Goal: Find specific page/section: Find specific page/section

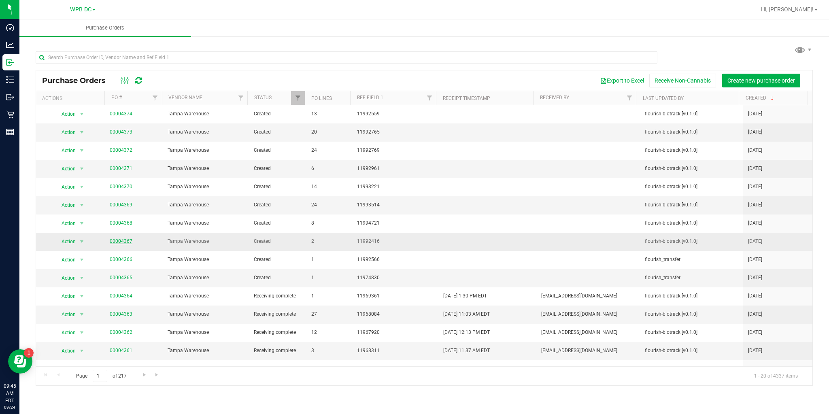
click at [127, 240] on link "00004367" at bounding box center [121, 241] width 23 height 6
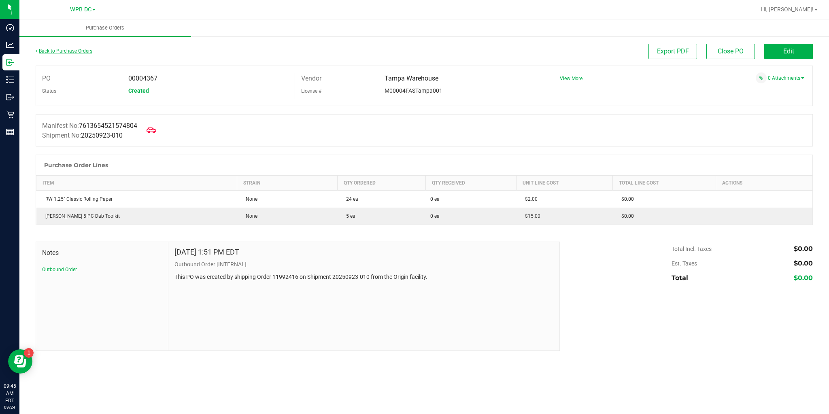
click at [76, 53] on link "Back to Purchase Orders" at bounding box center [64, 51] width 57 height 6
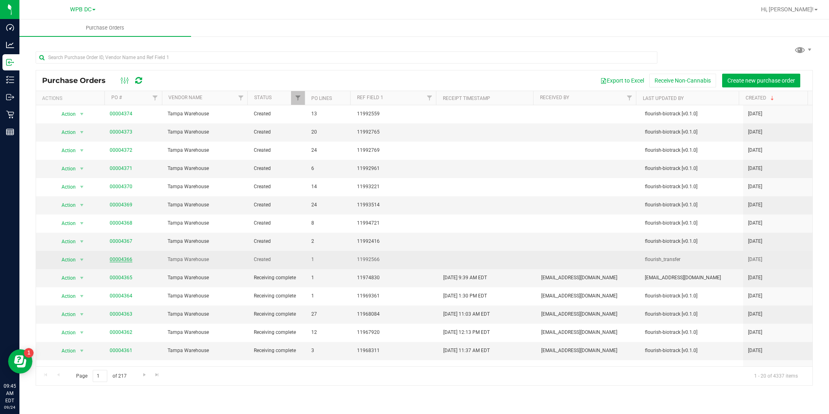
click at [118, 259] on link "00004366" at bounding box center [121, 260] width 23 height 6
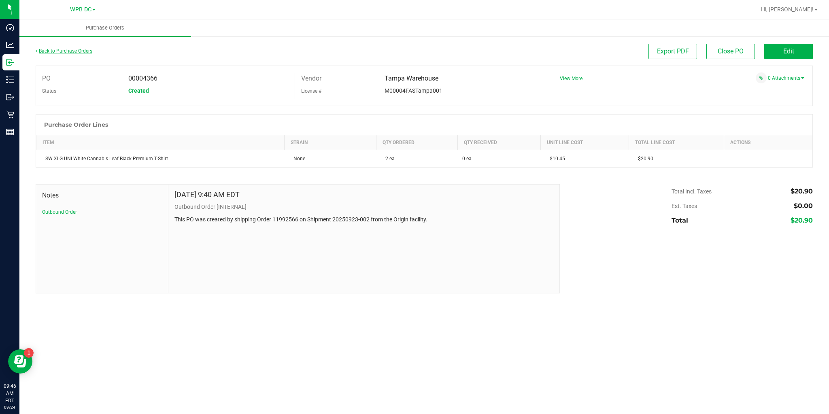
click at [49, 53] on link "Back to Purchase Orders" at bounding box center [64, 51] width 57 height 6
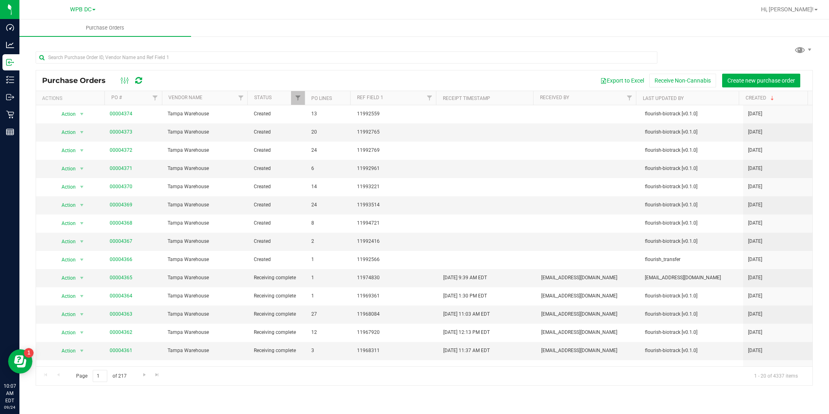
click at [138, 81] on icon at bounding box center [138, 80] width 7 height 8
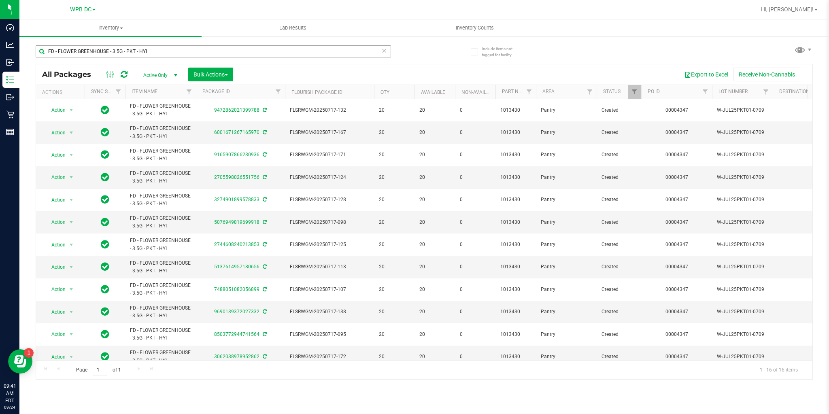
click at [157, 49] on input "FD - FLOWER GREENHOUSE - 3.5G - PKT - HYI" at bounding box center [213, 51] width 355 height 12
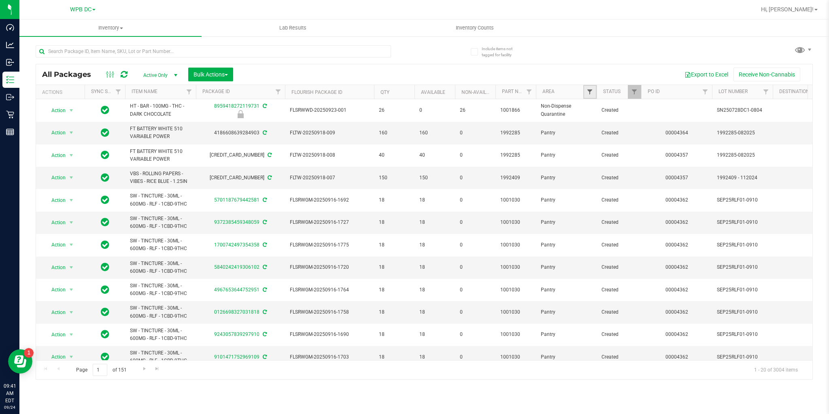
click at [588, 91] on span "Filter" at bounding box center [589, 92] width 6 height 6
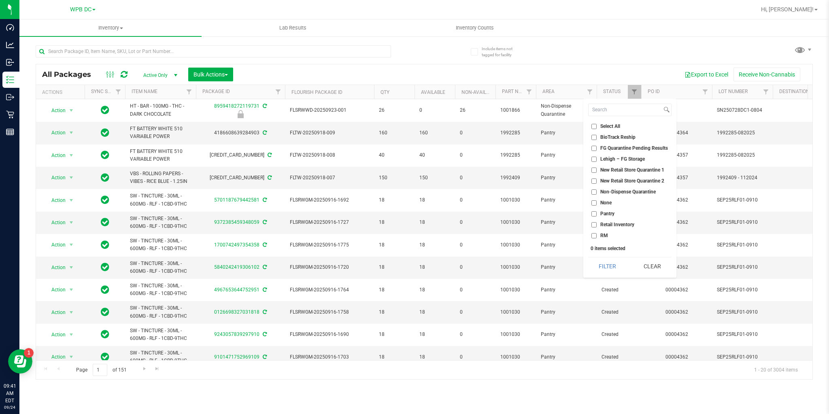
click at [591, 194] on input "Non-Dispense Quarantine" at bounding box center [593, 191] width 5 height 5
checkbox input "true"
click at [613, 265] on button "Filter" at bounding box center [607, 266] width 39 height 18
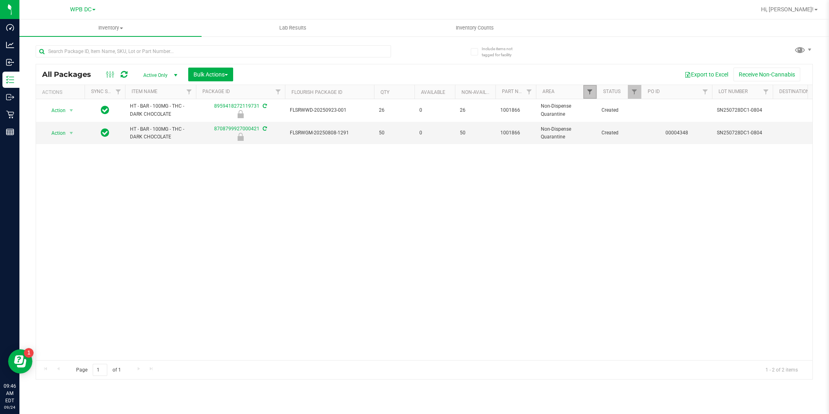
click at [587, 93] on span "Filter" at bounding box center [589, 92] width 6 height 6
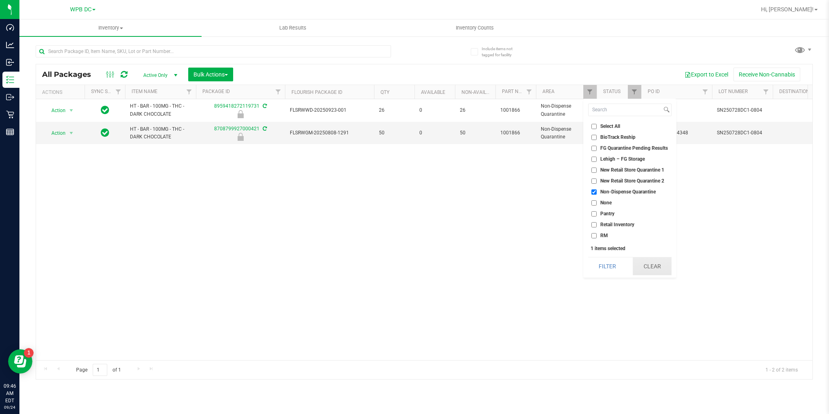
click at [646, 262] on button "Clear" at bounding box center [651, 266] width 39 height 18
